Goal: Task Accomplishment & Management: Manage account settings

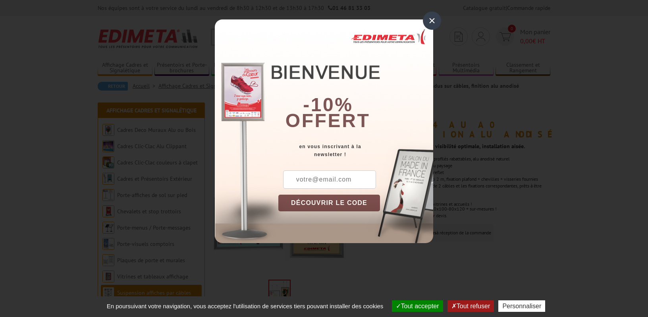
click at [430, 25] on div "×" at bounding box center [432, 21] width 18 height 18
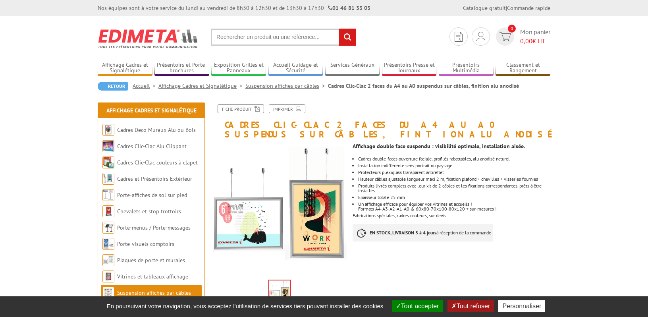
click at [415, 302] on button "Tout accepter" at bounding box center [417, 306] width 51 height 12
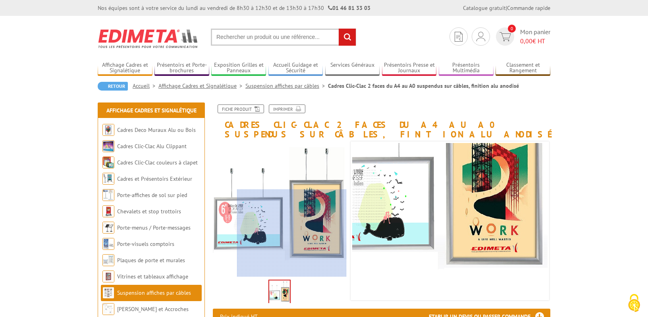
click at [308, 235] on div at bounding box center [292, 233] width 110 height 87
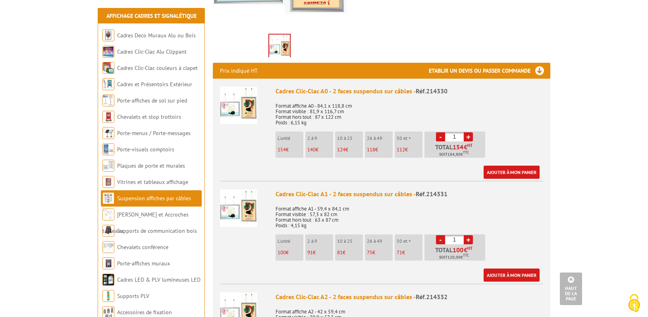
scroll to position [238, 0]
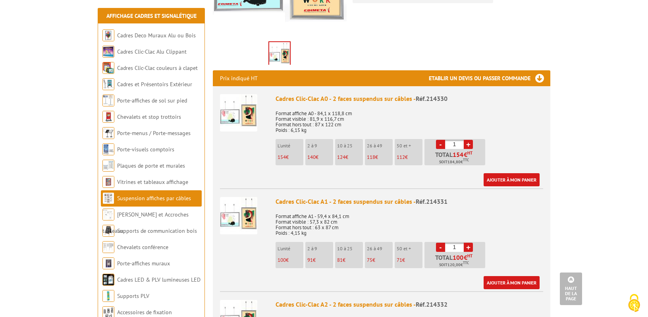
click at [315, 99] on div "Cadres Clic-Clac A0 - 2 faces suspendus sur câbles - Réf.214330" at bounding box center [410, 98] width 268 height 9
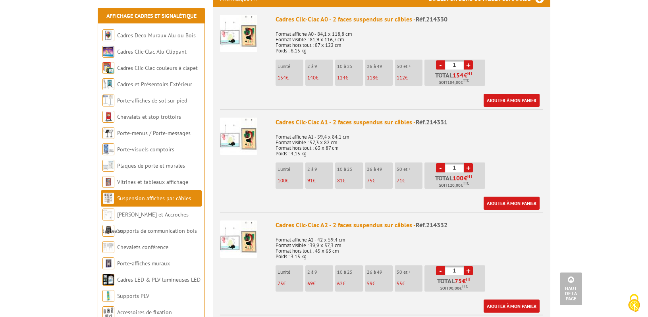
scroll to position [79, 0]
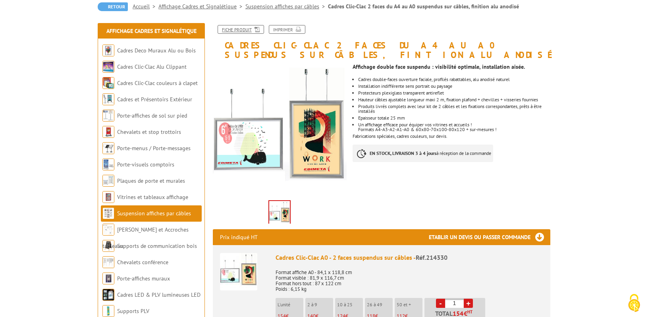
click at [247, 29] on link "Fiche produit" at bounding box center [241, 29] width 46 height 9
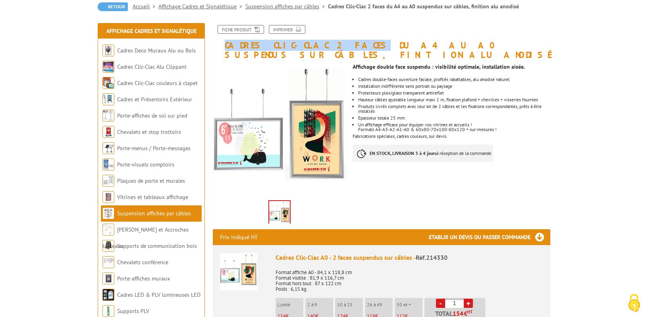
drag, startPoint x: 227, startPoint y: 45, endPoint x: 326, endPoint y: 47, distance: 99.4
click at [326, 47] on h1 "Cadres Clic-Clac 2 faces du A4 au A0 suspendus sur câbles, finition alu anodisé" at bounding box center [382, 42] width 350 height 35
copy h1 "Cadres Clic-Clac 2 faces"
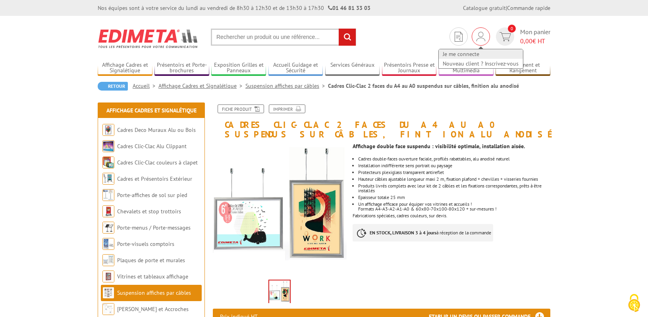
click at [464, 53] on link "Je me connecte" at bounding box center [481, 54] width 84 height 10
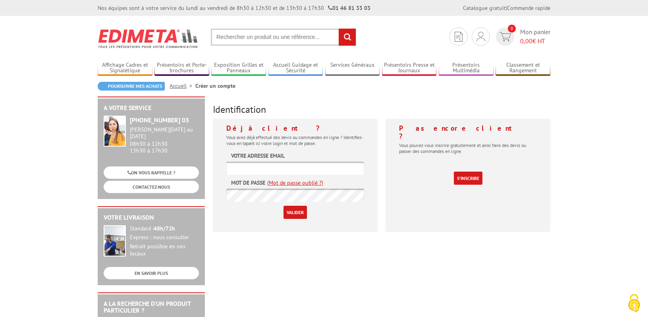
click at [316, 170] on input "text" at bounding box center [295, 168] width 138 height 13
type input "[EMAIL_ADDRESS][DOMAIN_NAME]"
click at [297, 215] on input "Valider" at bounding box center [295, 212] width 23 height 13
click at [232, 225] on div "Déjà client ? Vous avez déjà effectué des devis ou commandes en ligne ? Identif…" at bounding box center [295, 175] width 165 height 113
drag, startPoint x: 290, startPoint y: 168, endPoint x: 217, endPoint y: 166, distance: 73.2
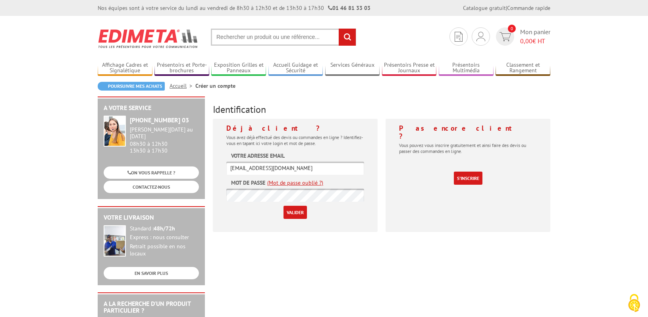
click at [217, 166] on div "Déjà client ? Vous avez déjà effectué des devis ou commandes en ligne ? Identif…" at bounding box center [295, 175] width 165 height 113
click at [284, 139] on p "Vous avez déjà effectué des devis ou commandes en ligne ? Identifiez-vous en ta…" at bounding box center [295, 140] width 138 height 12
click at [251, 257] on div "A votre service [PHONE_NUMBER] 03 [PERSON_NAME][DATE] au [DATE] 08h30 à 12h30 1…" at bounding box center [324, 309] width 461 height 424
